Goal: Check status: Check status

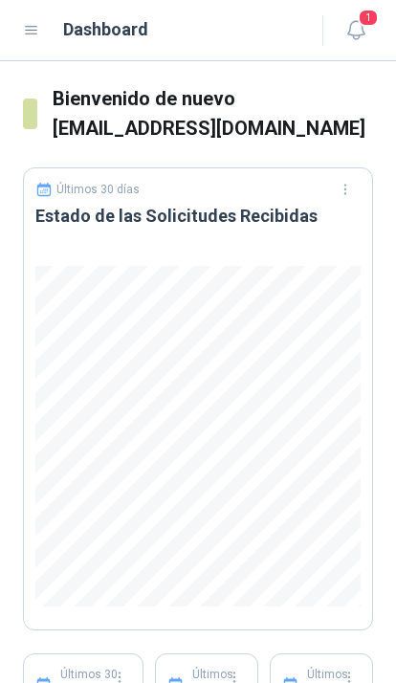
click at [355, 30] on icon "button" at bounding box center [356, 30] width 24 height 24
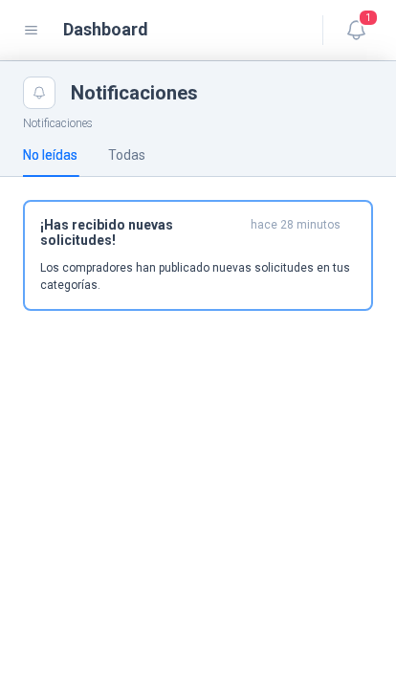
click at [34, 32] on icon at bounding box center [31, 30] width 17 height 17
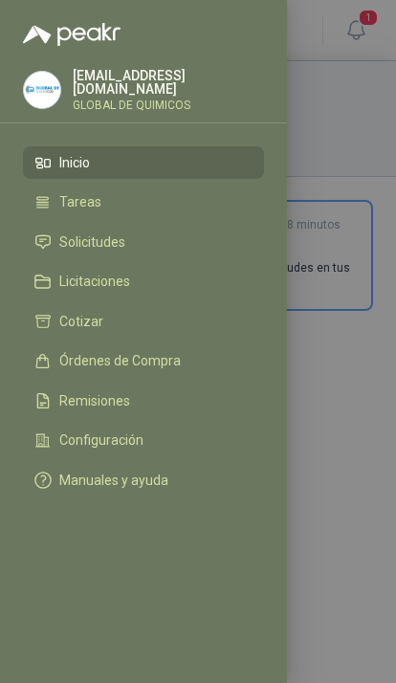
click at [181, 238] on li "Solicitudes" at bounding box center [143, 241] width 218 height 17
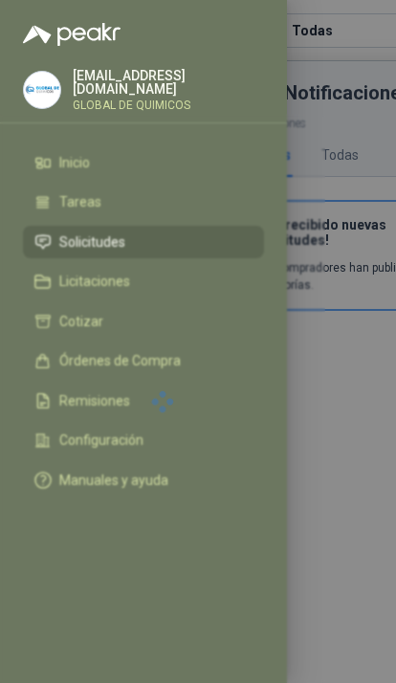
click at [353, 113] on div at bounding box center [198, 341] width 396 height 683
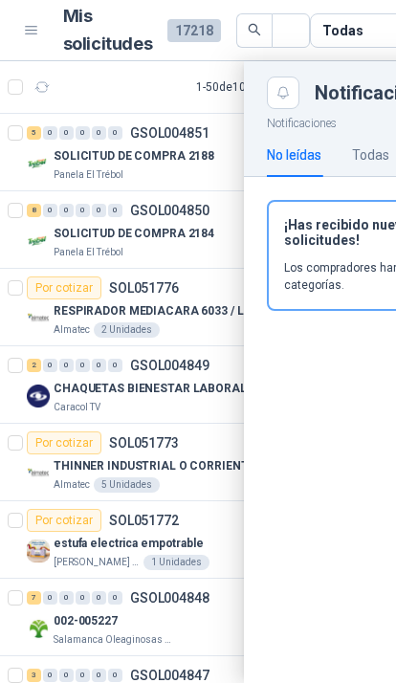
click at [287, 38] on span at bounding box center [292, 30] width 11 height 33
click at [281, 34] on span at bounding box center [291, 30] width 38 height 34
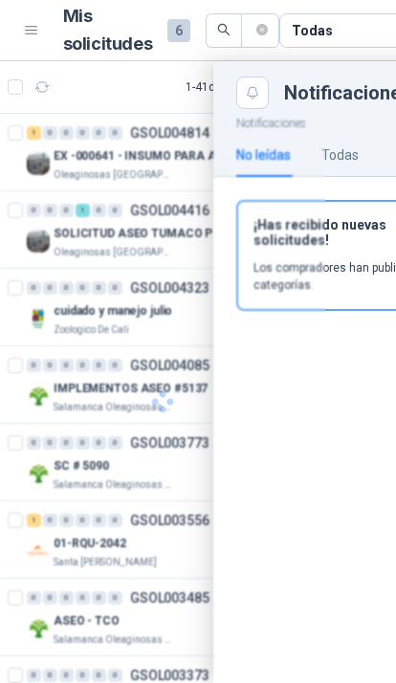
click at [182, 159] on div at bounding box center [162, 402] width 325 height 576
click at [185, 232] on div at bounding box center [162, 402] width 325 height 576
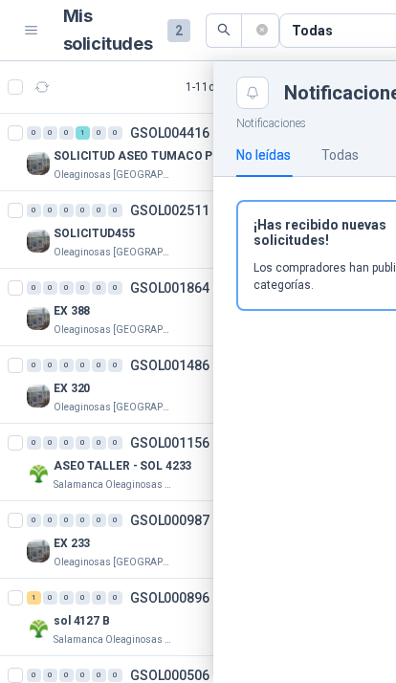
click at [169, 311] on div at bounding box center [304, 372] width 609 height 622
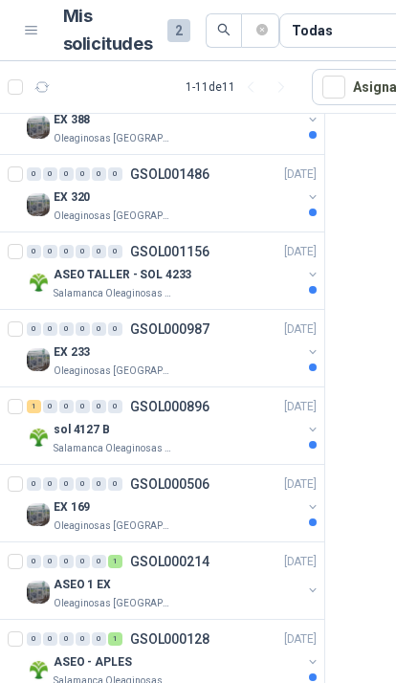
scroll to position [191, 0]
click at [313, 427] on button "button" at bounding box center [312, 429] width 15 height 15
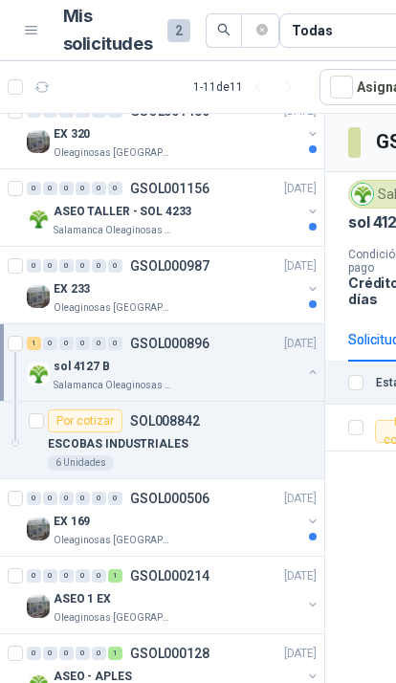
scroll to position [262, 0]
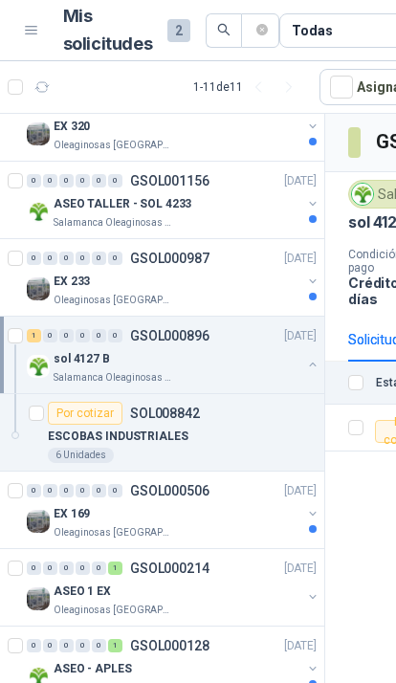
click at [307, 602] on button "button" at bounding box center [312, 596] width 15 height 15
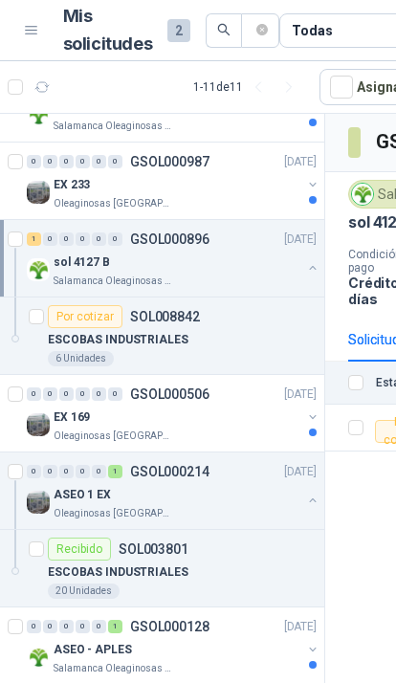
scroll to position [349, 0]
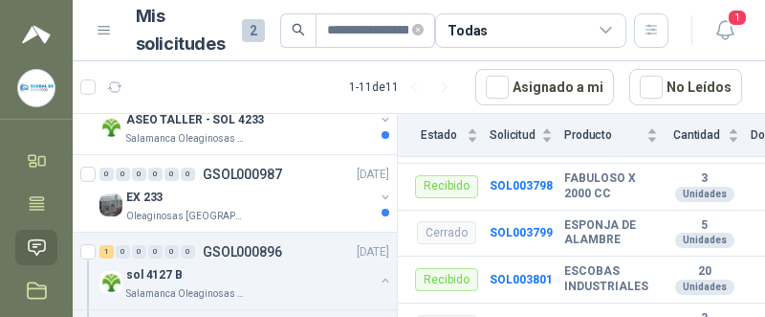
scroll to position [395, 6]
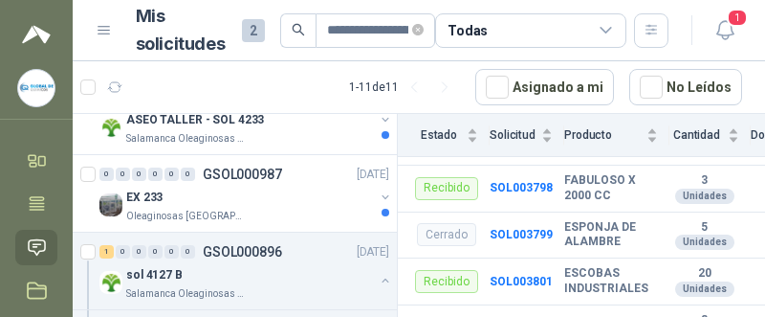
click at [395, 274] on b "SOL003801" at bounding box center [521, 280] width 63 height 13
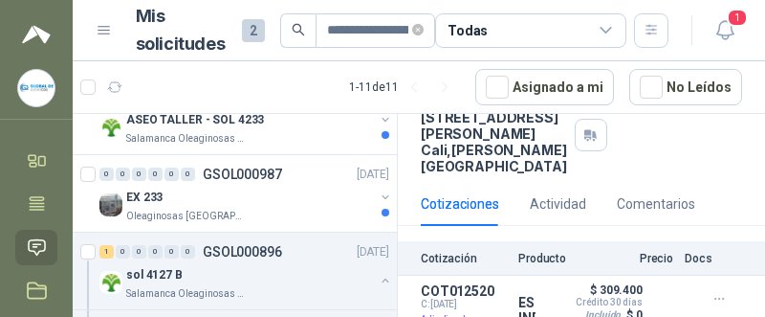
scroll to position [191, 0]
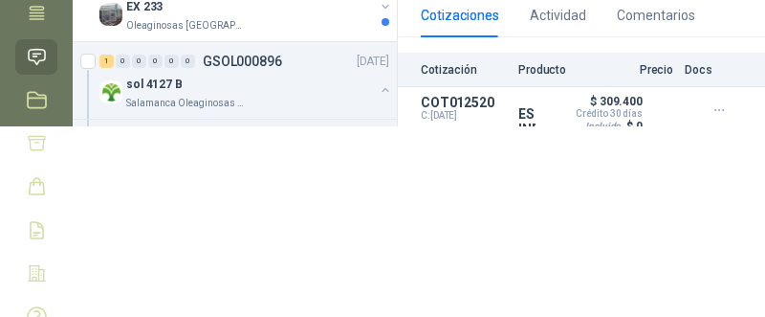
click at [395, 125] on button "button" at bounding box center [719, 110] width 31 height 31
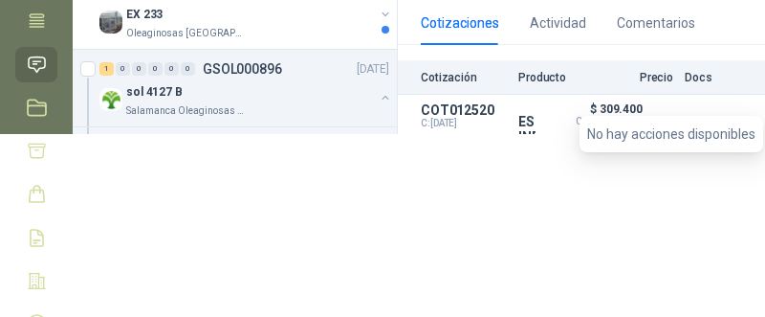
scroll to position [182, 0]
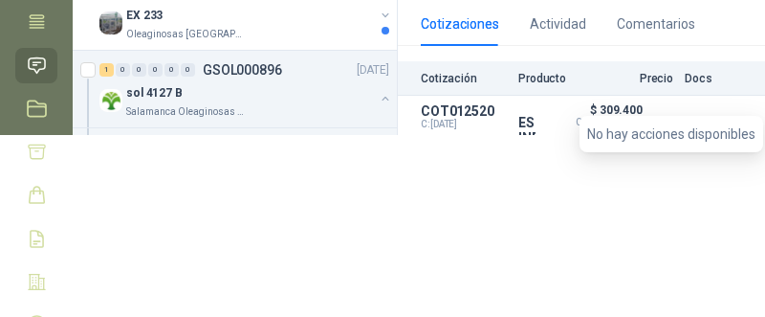
click at [0, 0] on button "Detalles" at bounding box center [0, 0] width 0 height 0
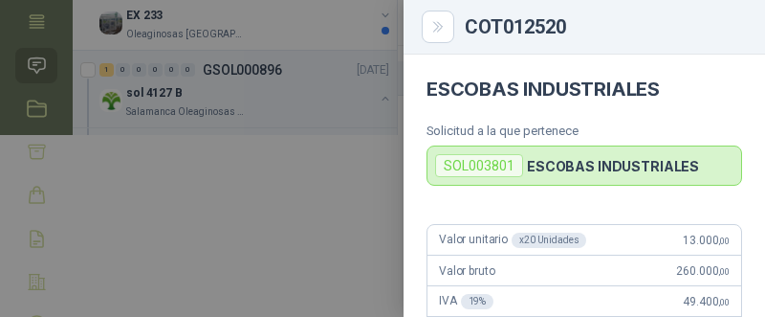
click at [395, 170] on div "SOL003801 ESCOBAS INDUSTRIALES" at bounding box center [585, 165] width 316 height 40
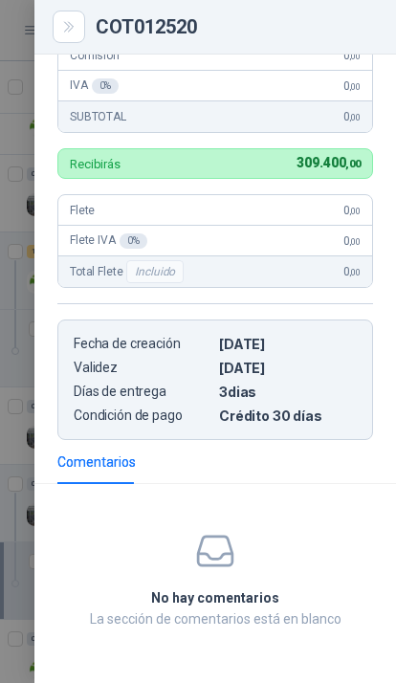
scroll to position [361, 0]
click at [22, 252] on div at bounding box center [198, 341] width 396 height 683
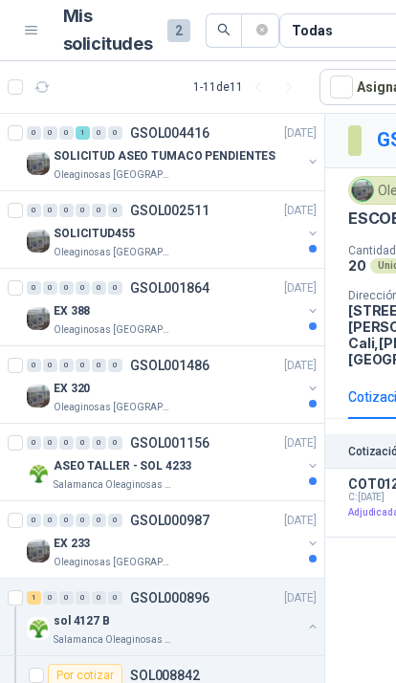
scroll to position [0, 0]
click at [306, 162] on button "button" at bounding box center [312, 161] width 15 height 15
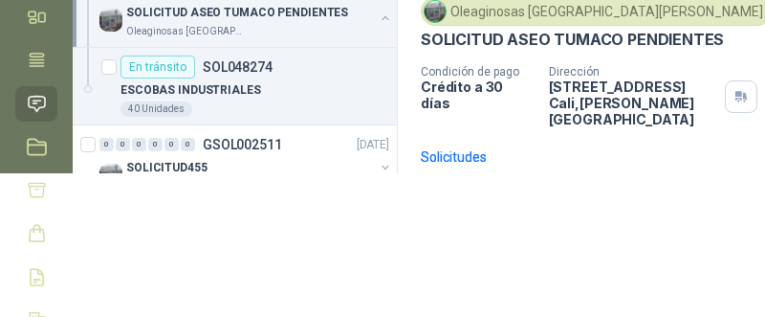
scroll to position [37, 0]
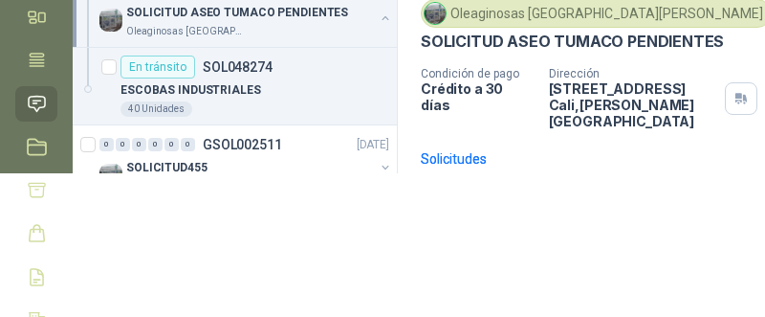
click at [395, 224] on td "ESCOBAS INDUSTRIALES" at bounding box center [640, 247] width 96 height 47
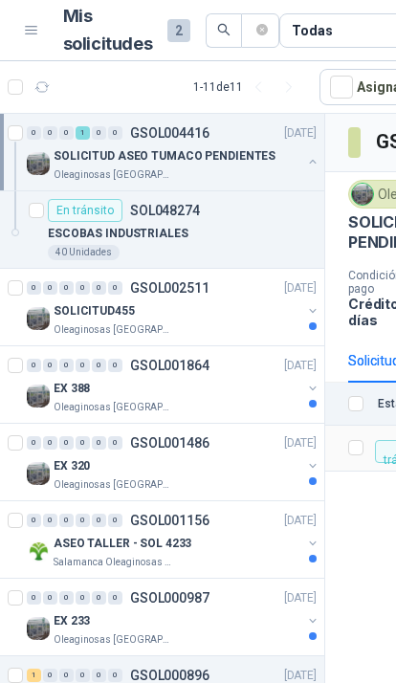
scroll to position [0, 0]
